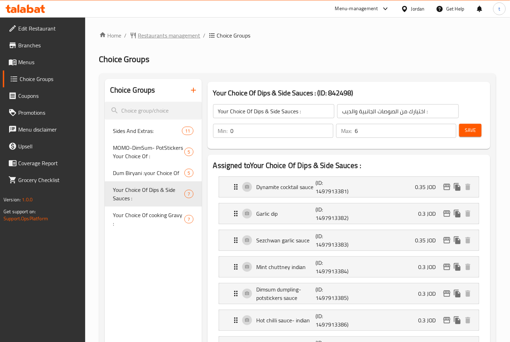
click at [193, 32] on span "Restaurants management" at bounding box center [169, 35] width 62 height 8
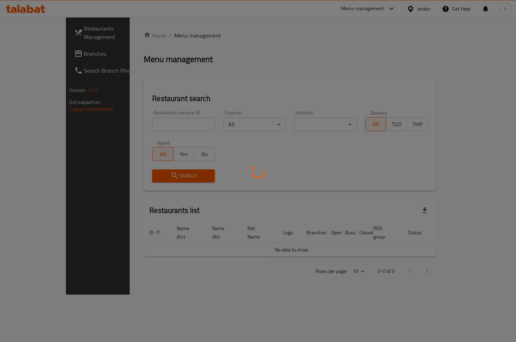
click at [41, 35] on div at bounding box center [258, 171] width 516 height 342
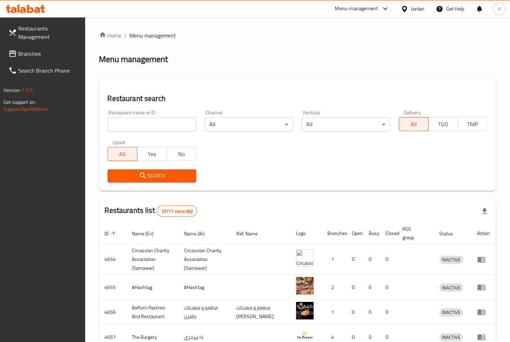
drag, startPoint x: 46, startPoint y: 40, endPoint x: 41, endPoint y: 49, distance: 10.4
click at [46, 40] on span "Restaurants Management" at bounding box center [48, 32] width 61 height 17
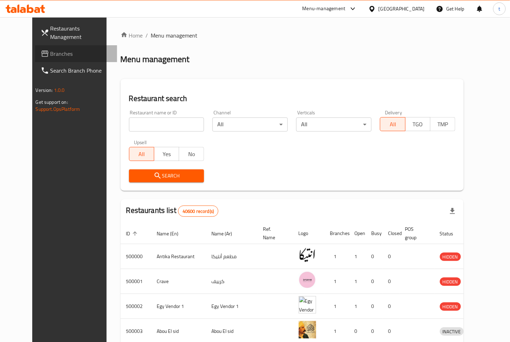
click at [50, 53] on span "Branches" at bounding box center [80, 53] width 61 height 8
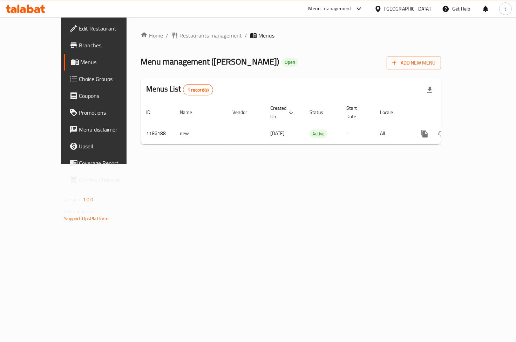
click at [79, 80] on span "Choice Groups" at bounding box center [110, 79] width 62 height 8
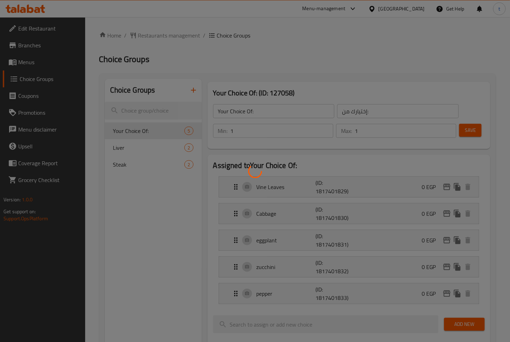
click at [40, 69] on div at bounding box center [255, 171] width 510 height 342
click at [40, 58] on div at bounding box center [255, 171] width 510 height 342
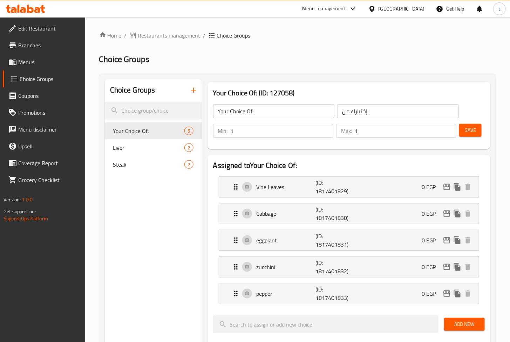
click at [18, 61] on span "Menus" at bounding box center [48, 62] width 61 height 8
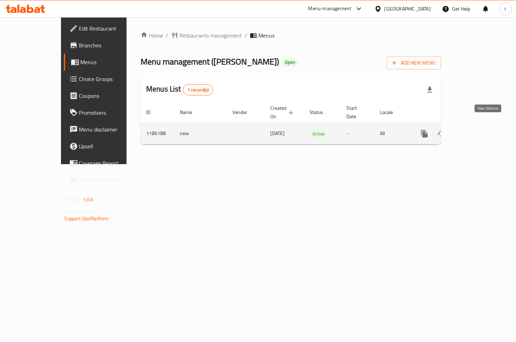
click at [479, 129] on icon "enhanced table" at bounding box center [475, 133] width 8 height 8
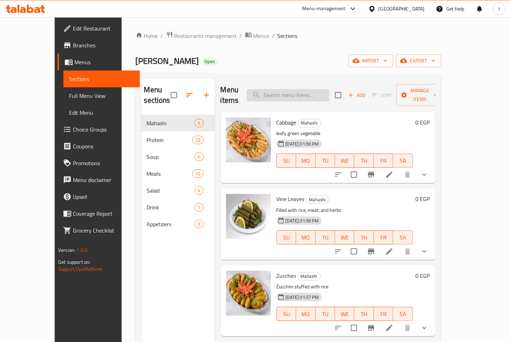
click at [315, 93] on input "search" at bounding box center [288, 95] width 83 height 12
paste input "فلفل"
type input "فلفل"
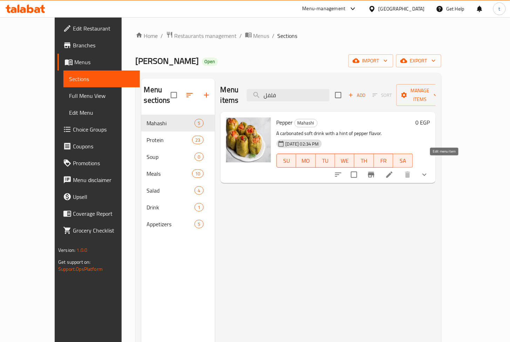
click at [393, 170] on icon at bounding box center [389, 174] width 8 height 8
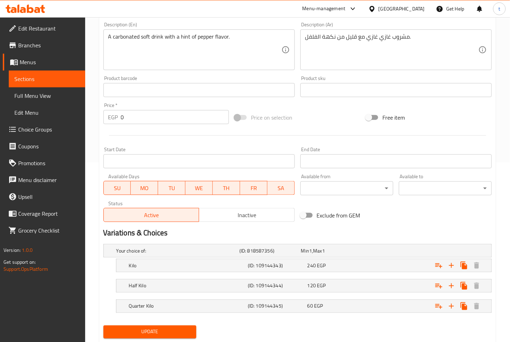
scroll to position [199, 0]
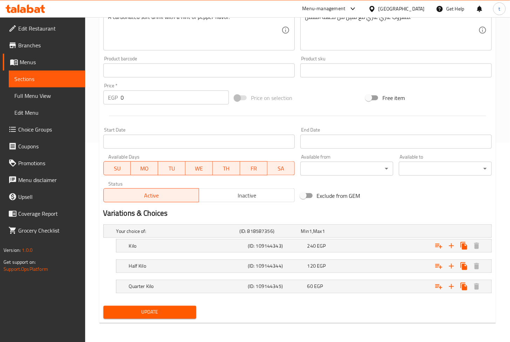
click at [338, 301] on div "Your choice of: (ID: 818587356) Min 1 , Max 1 Name (En) Your choice of: Name (E…" at bounding box center [298, 261] width 394 height 81
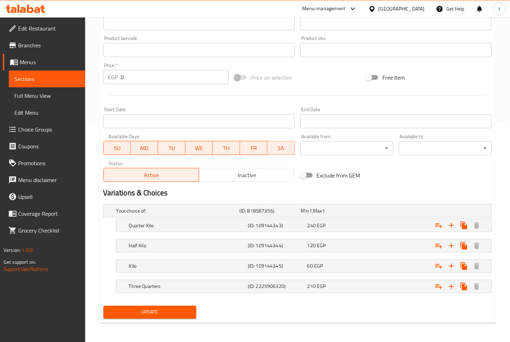
scroll to position [220, 0]
click at [348, 307] on div "Update" at bounding box center [298, 311] width 394 height 19
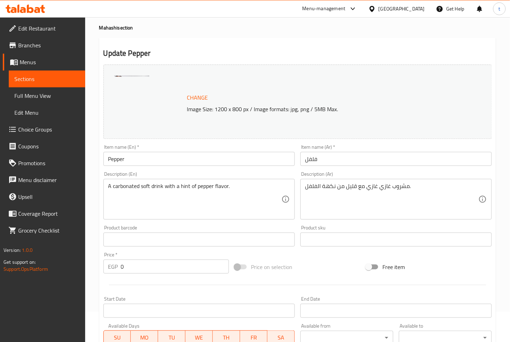
scroll to position [0, 0]
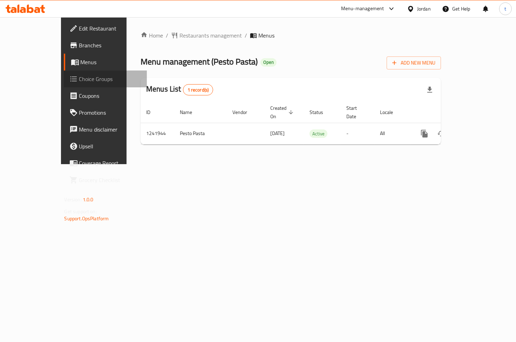
click at [79, 75] on span "Choice Groups" at bounding box center [110, 79] width 62 height 8
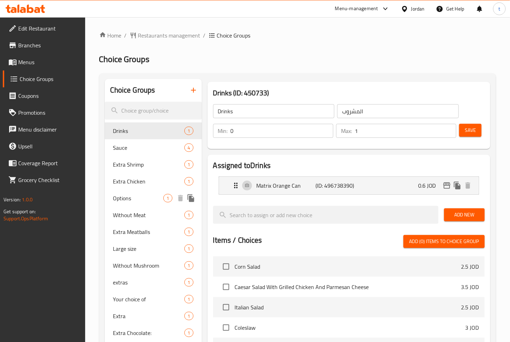
click at [135, 193] on div "Options 1" at bounding box center [153, 198] width 97 height 17
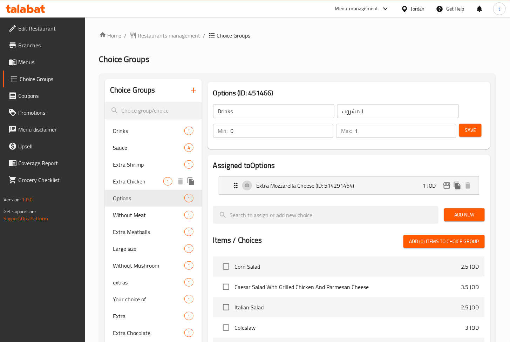
type input "Options"
type input "خيارات"
click at [145, 184] on span "Extra Chicken" at bounding box center [138, 181] width 50 height 8
type input "Extra Chicken"
type input "دجاج زيادة"
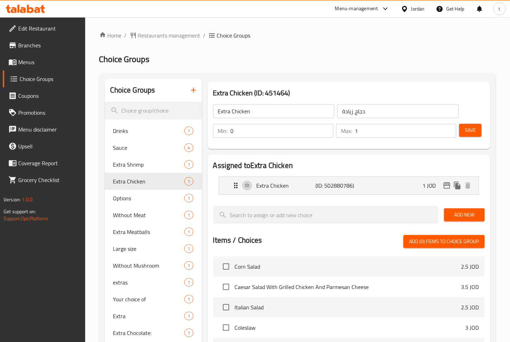
click at [322, 54] on h2 "Choice Groups" at bounding box center [297, 59] width 397 height 11
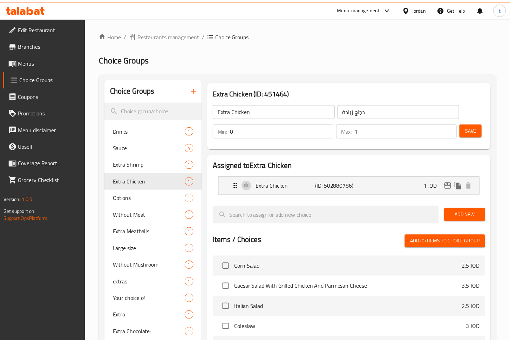
scroll to position [193, 0]
